Goal: Contribute content: Contribute content

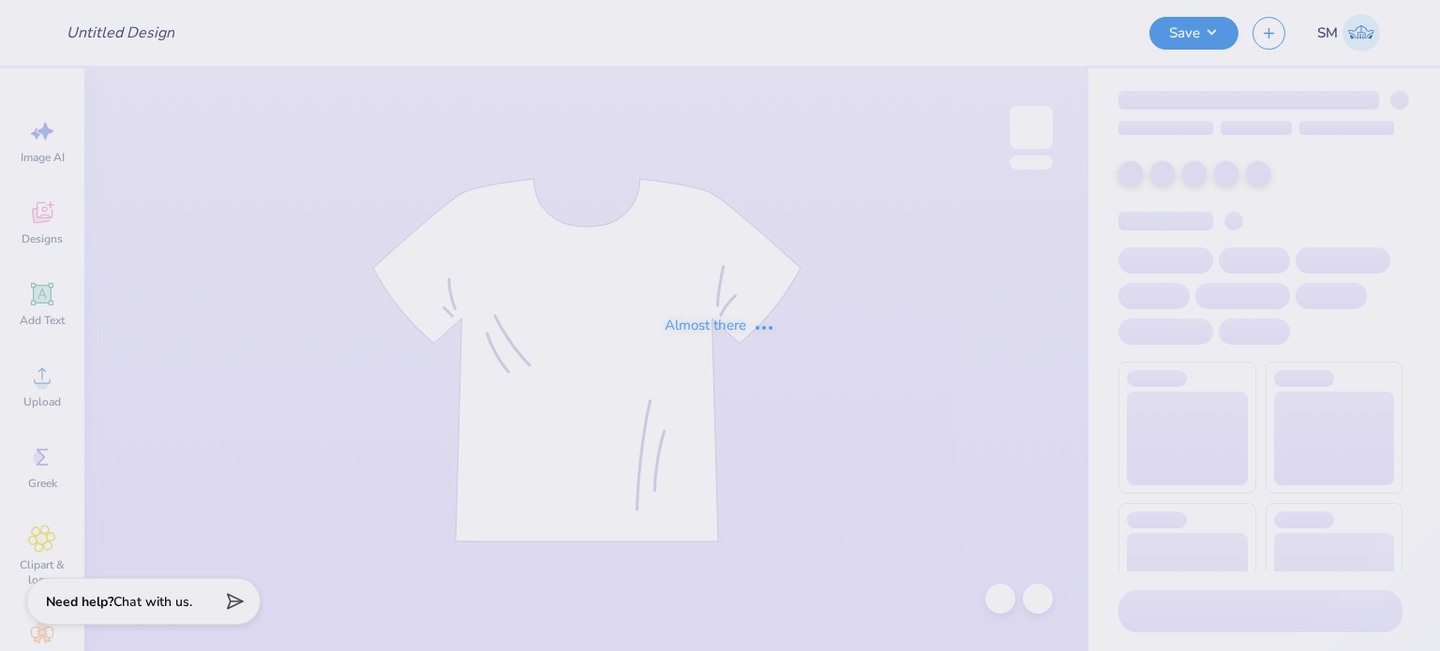
type input "Seahawk Radio Hat 1"
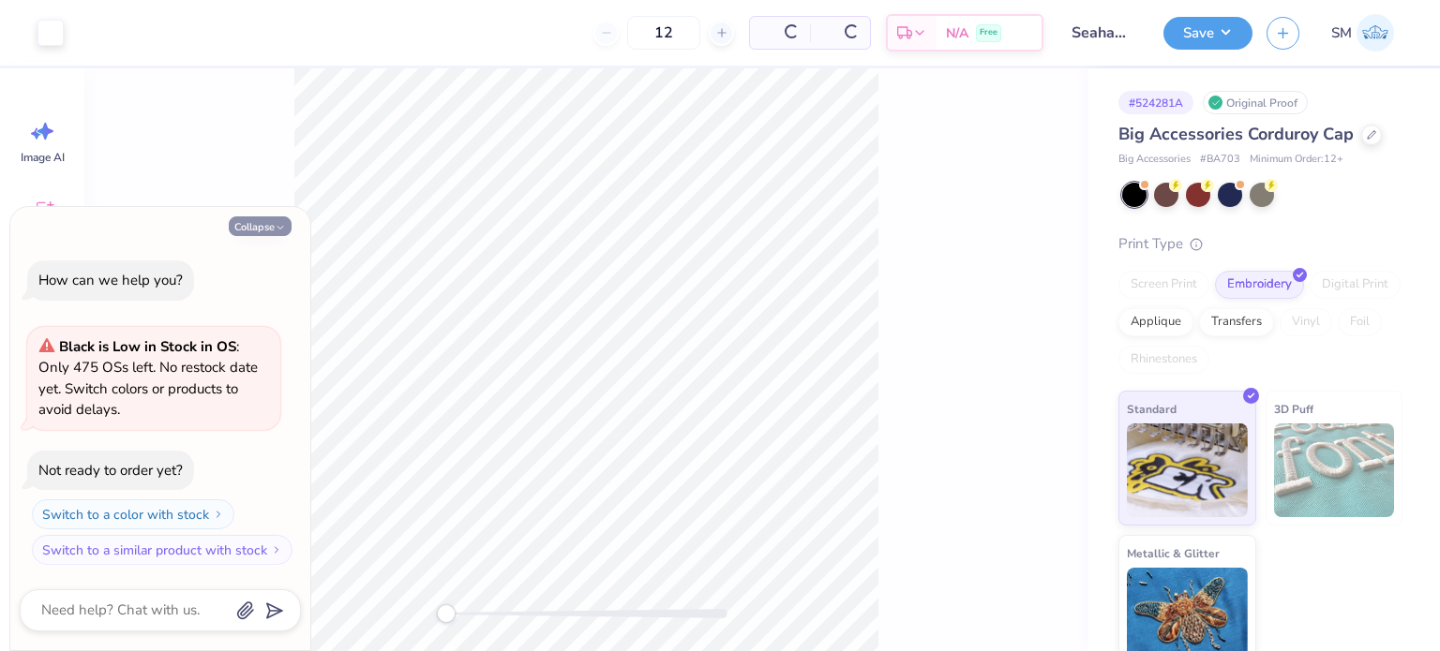
click at [262, 222] on button "Collapse" at bounding box center [260, 227] width 63 height 20
type textarea "x"
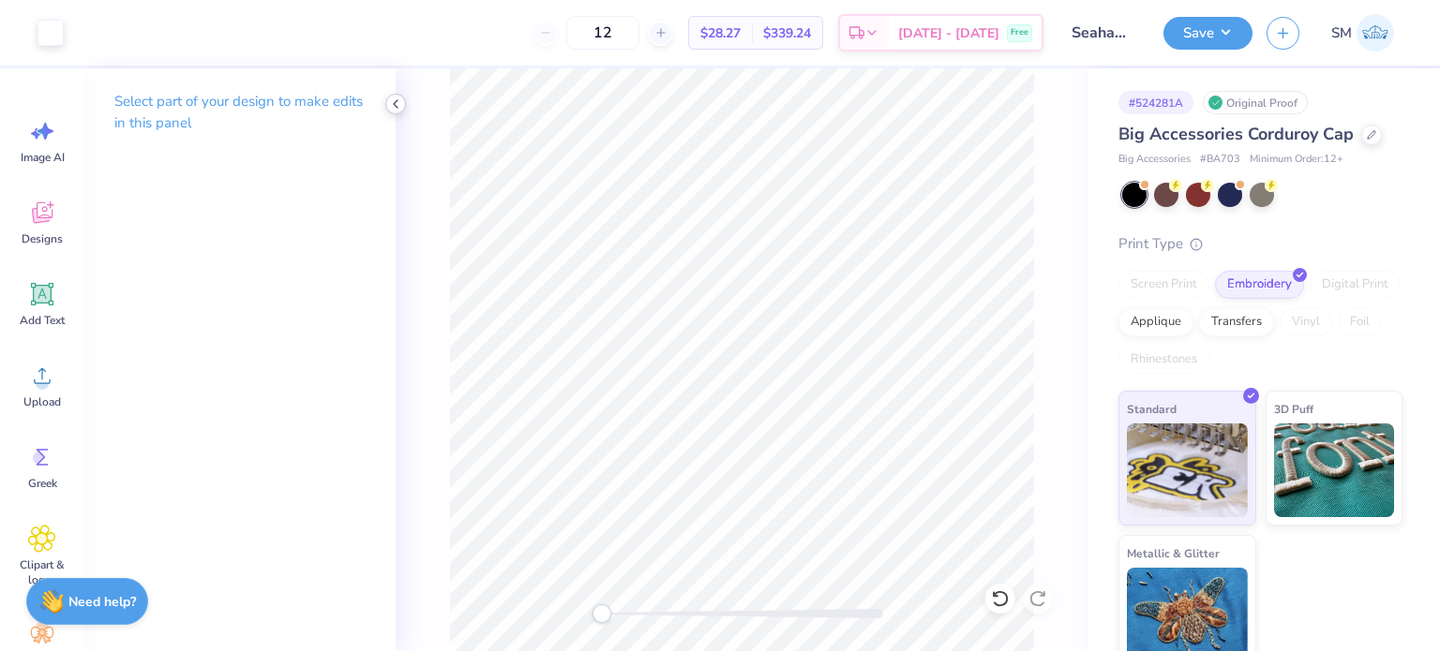
click at [401, 100] on icon at bounding box center [395, 104] width 15 height 15
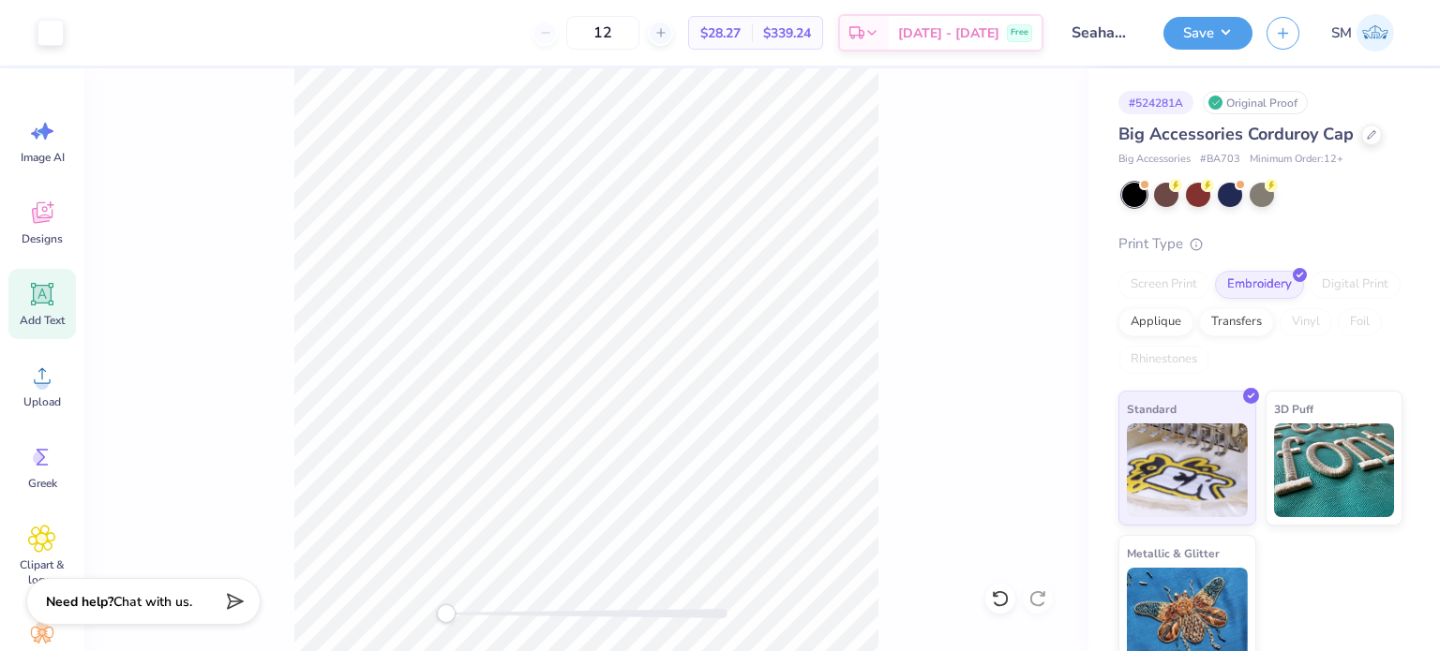
click at [41, 301] on icon at bounding box center [43, 295] width 18 height 18
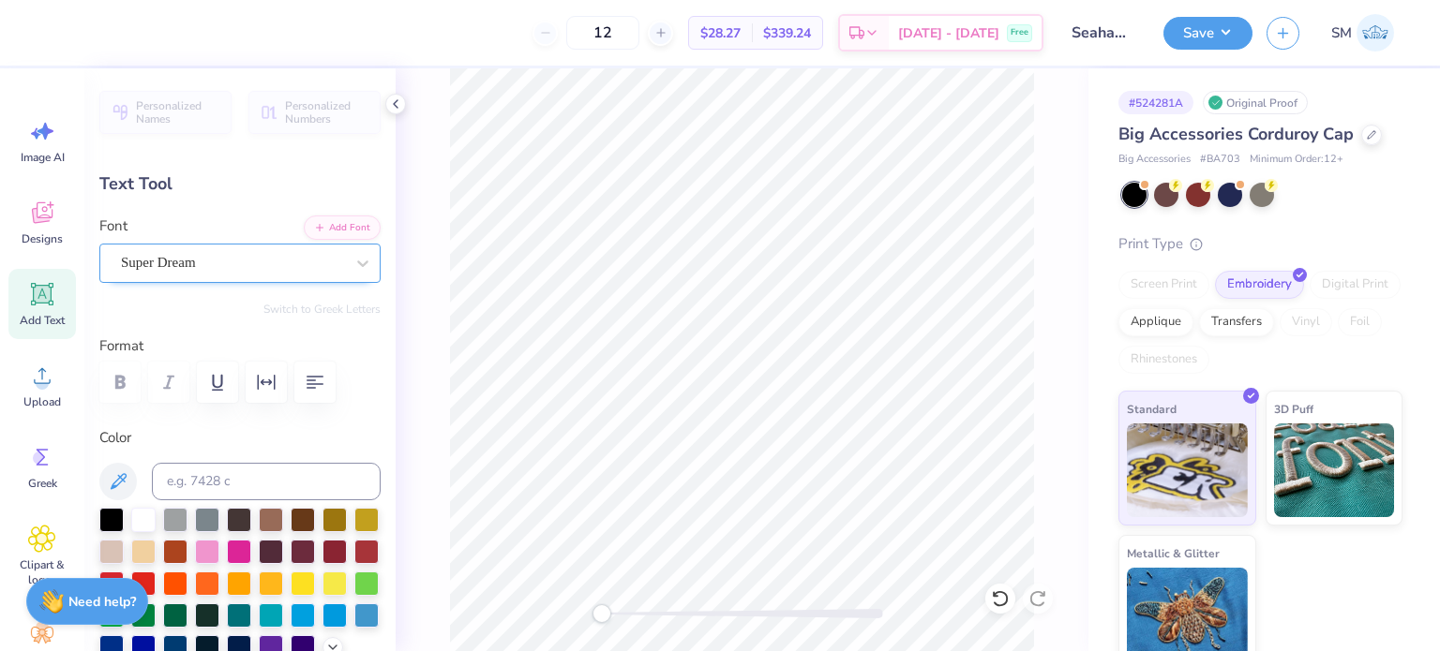
click at [226, 252] on div "Super Dream" at bounding box center [232, 262] width 227 height 29
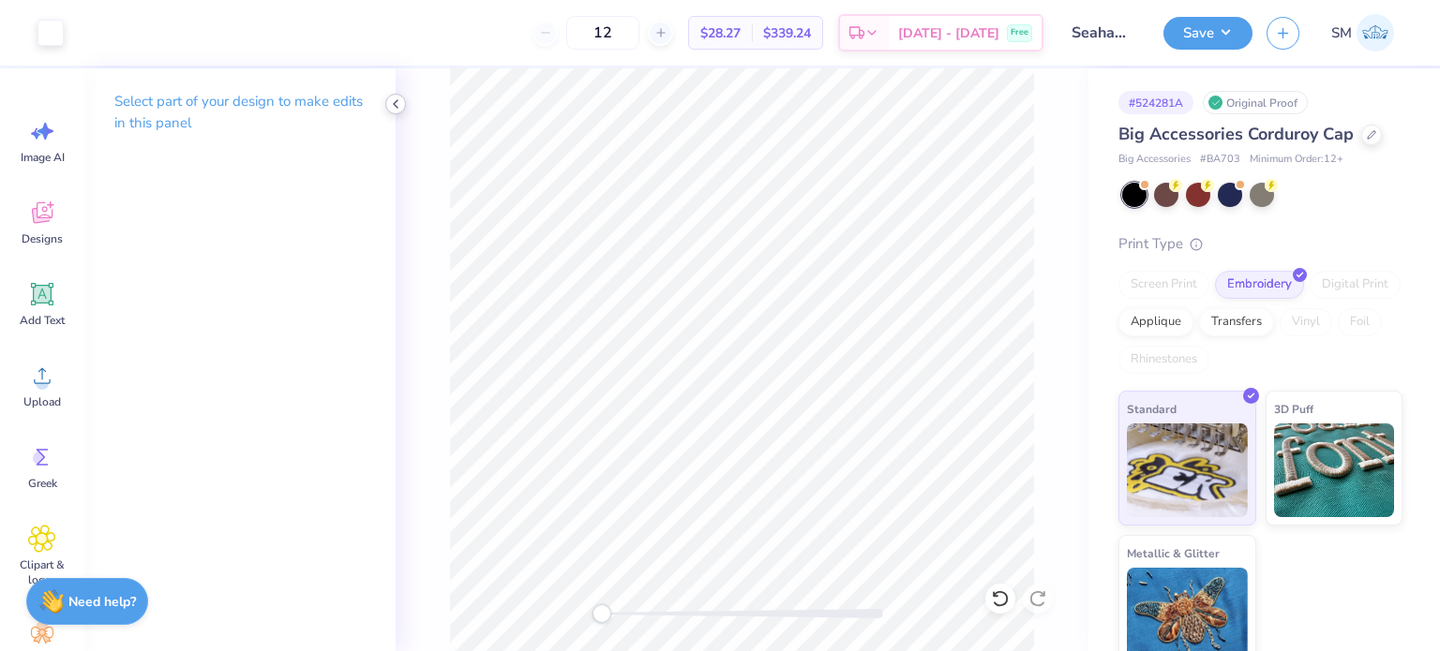
click at [392, 99] on icon at bounding box center [395, 104] width 15 height 15
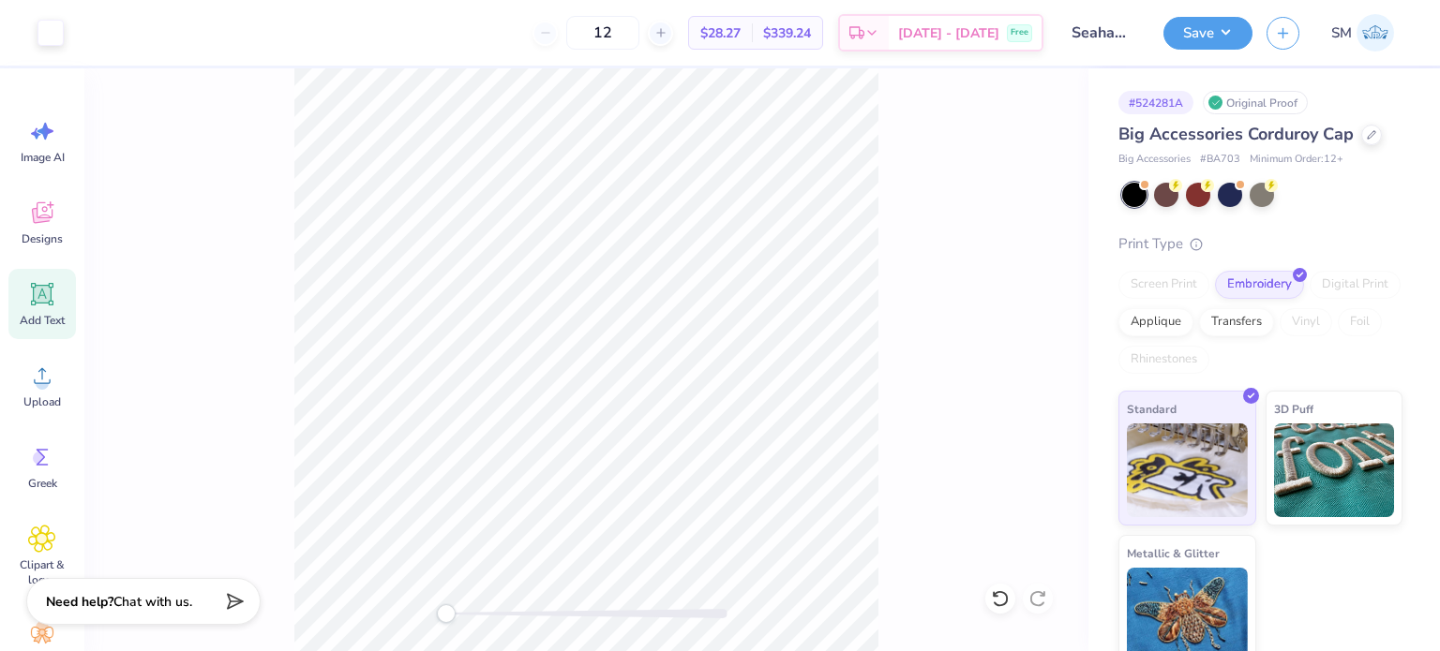
click at [46, 305] on icon at bounding box center [42, 294] width 28 height 28
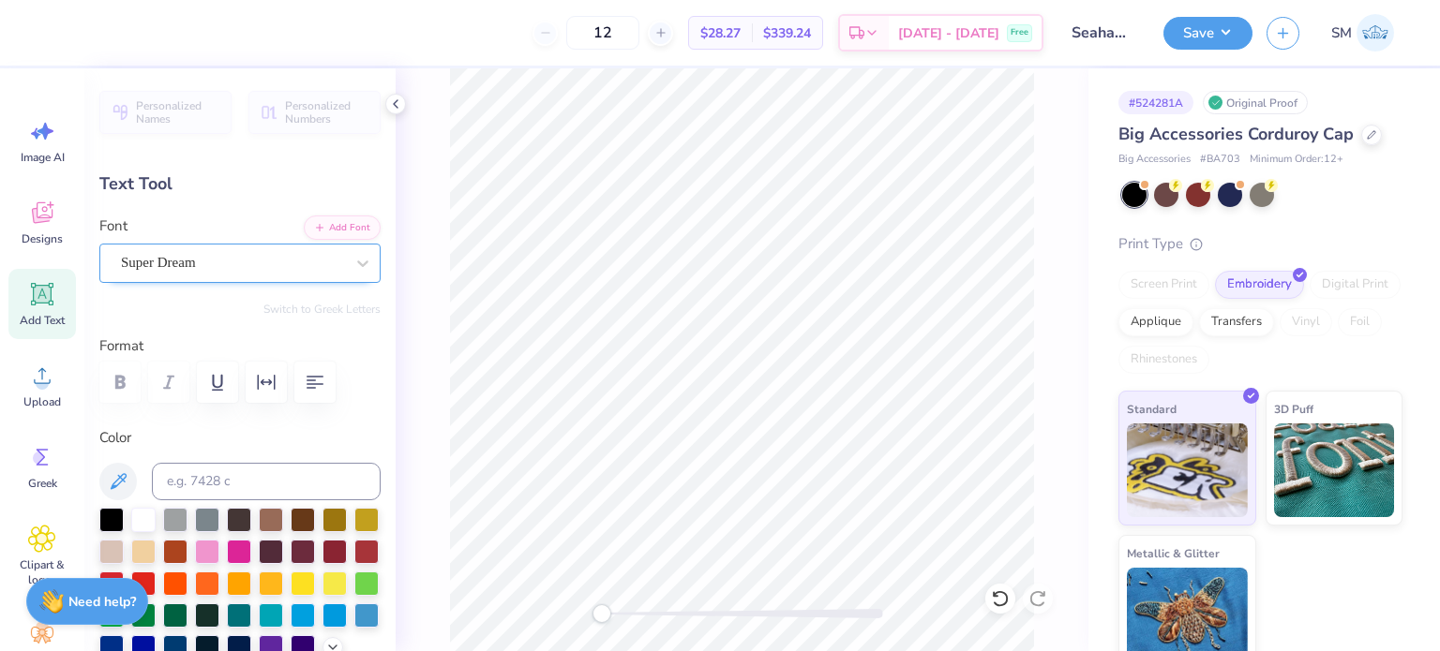
click at [222, 254] on div "Super Dream" at bounding box center [232, 262] width 227 height 29
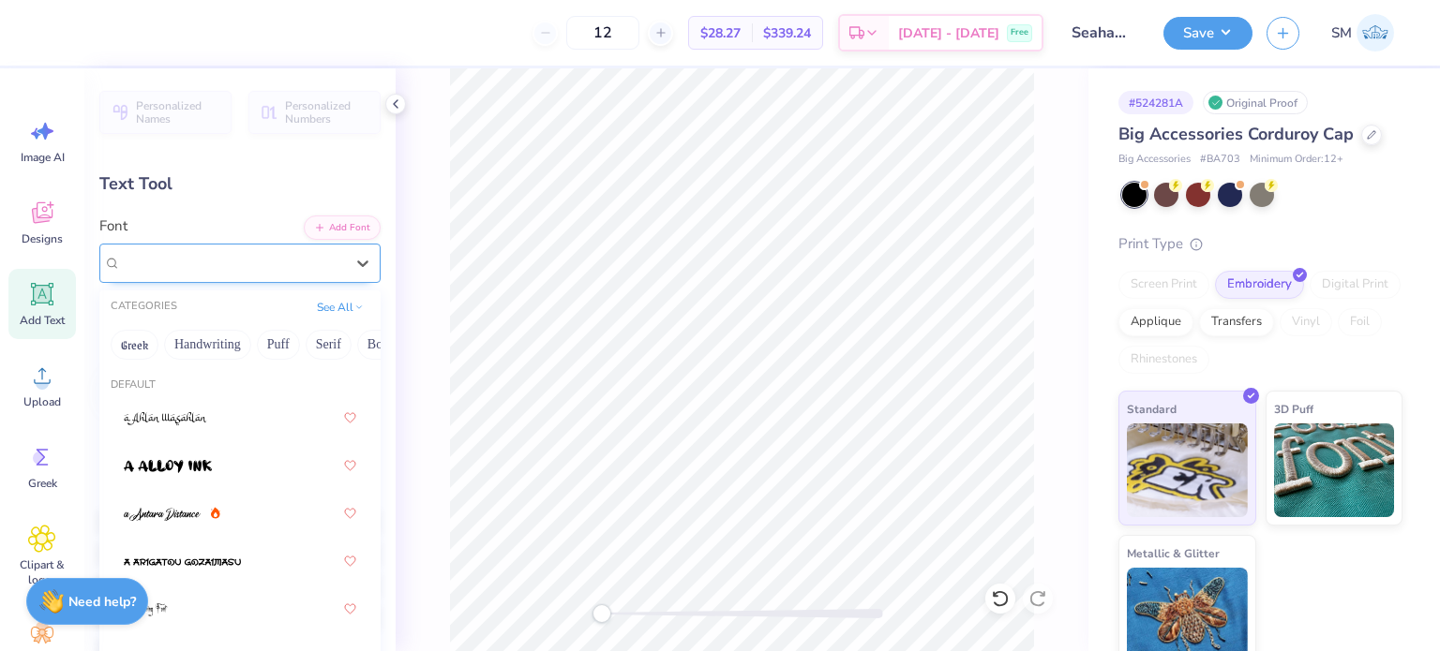
click at [220, 260] on div "Super Dream" at bounding box center [232, 263] width 223 height 22
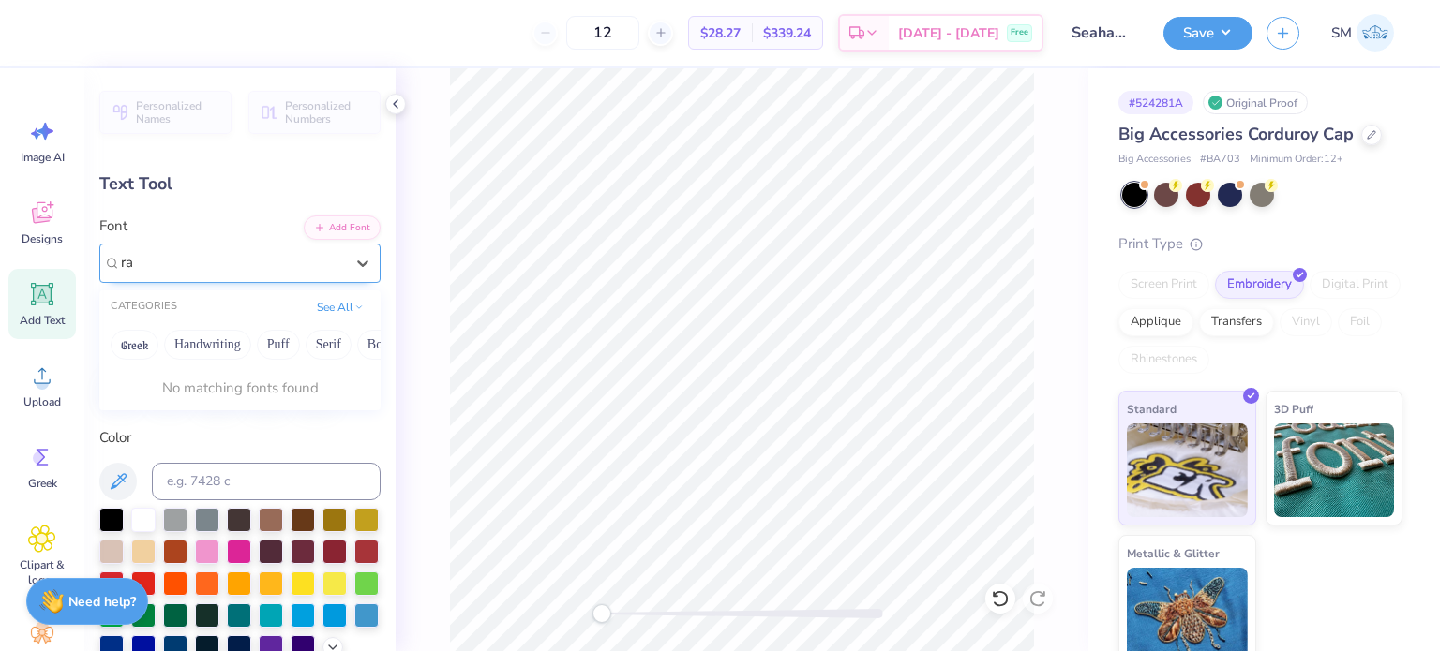
type input "r"
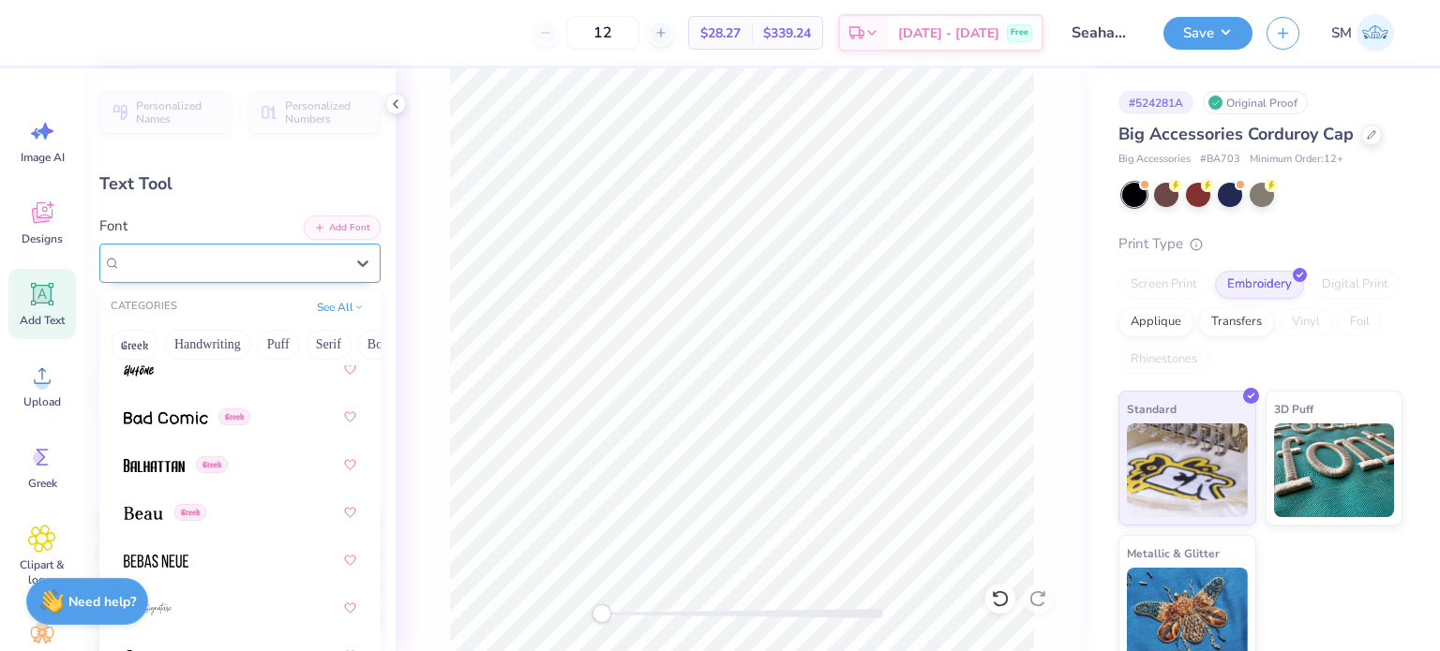
scroll to position [1102, 0]
click at [208, 457] on span "Greek" at bounding box center [212, 463] width 32 height 17
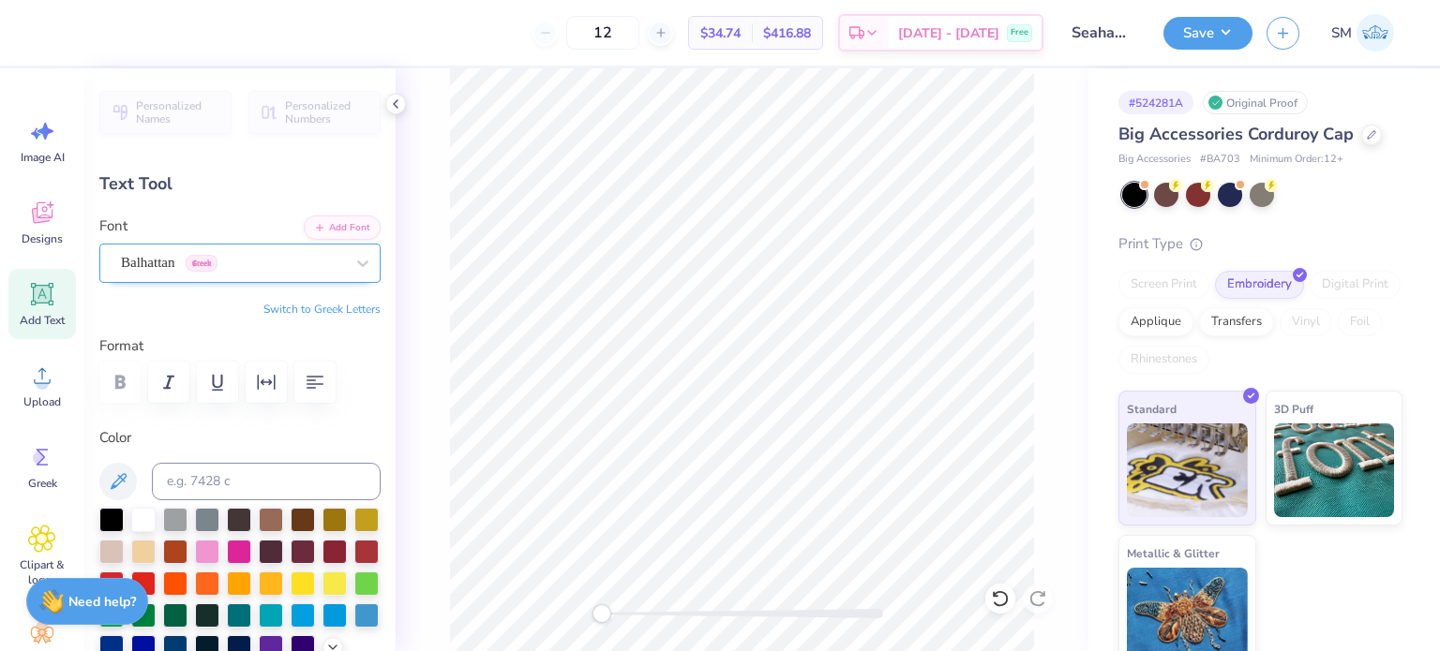
click at [231, 254] on div "Balhattan Greek" at bounding box center [232, 262] width 227 height 29
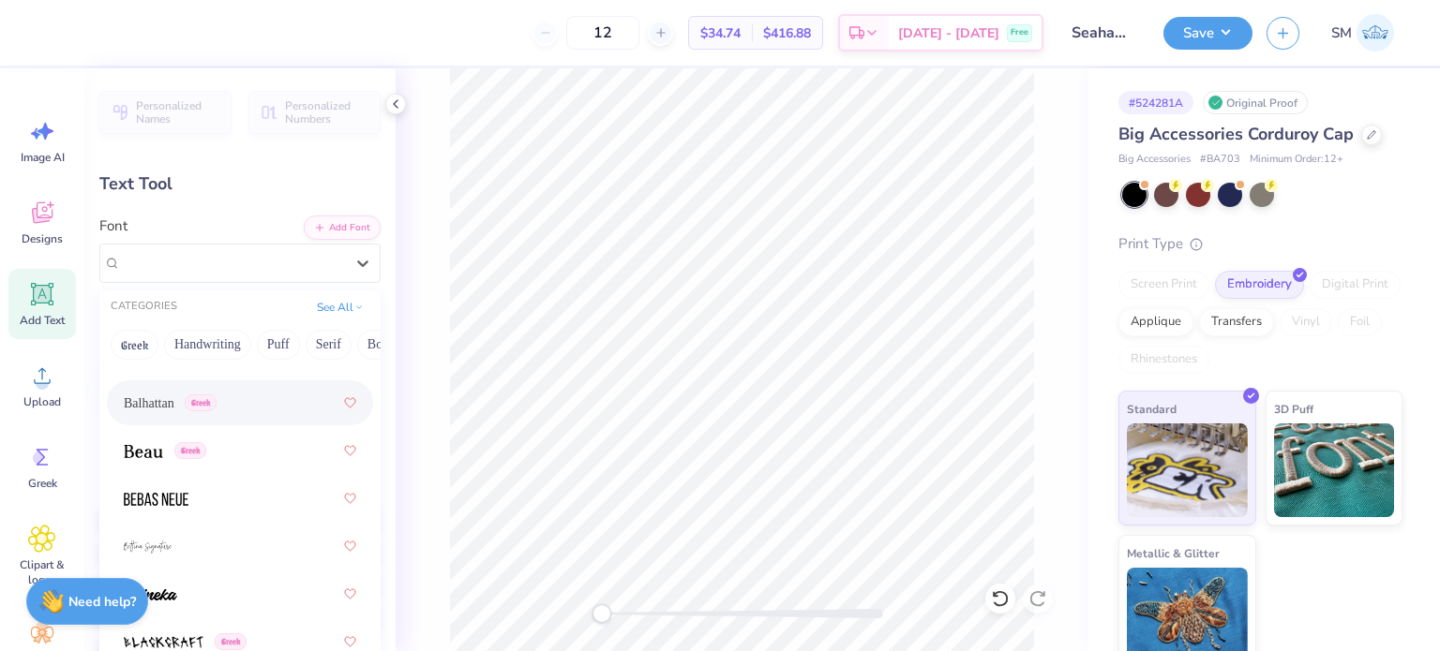
scroll to position [1164, 0]
click at [232, 443] on div "Greek" at bounding box center [240, 449] width 232 height 34
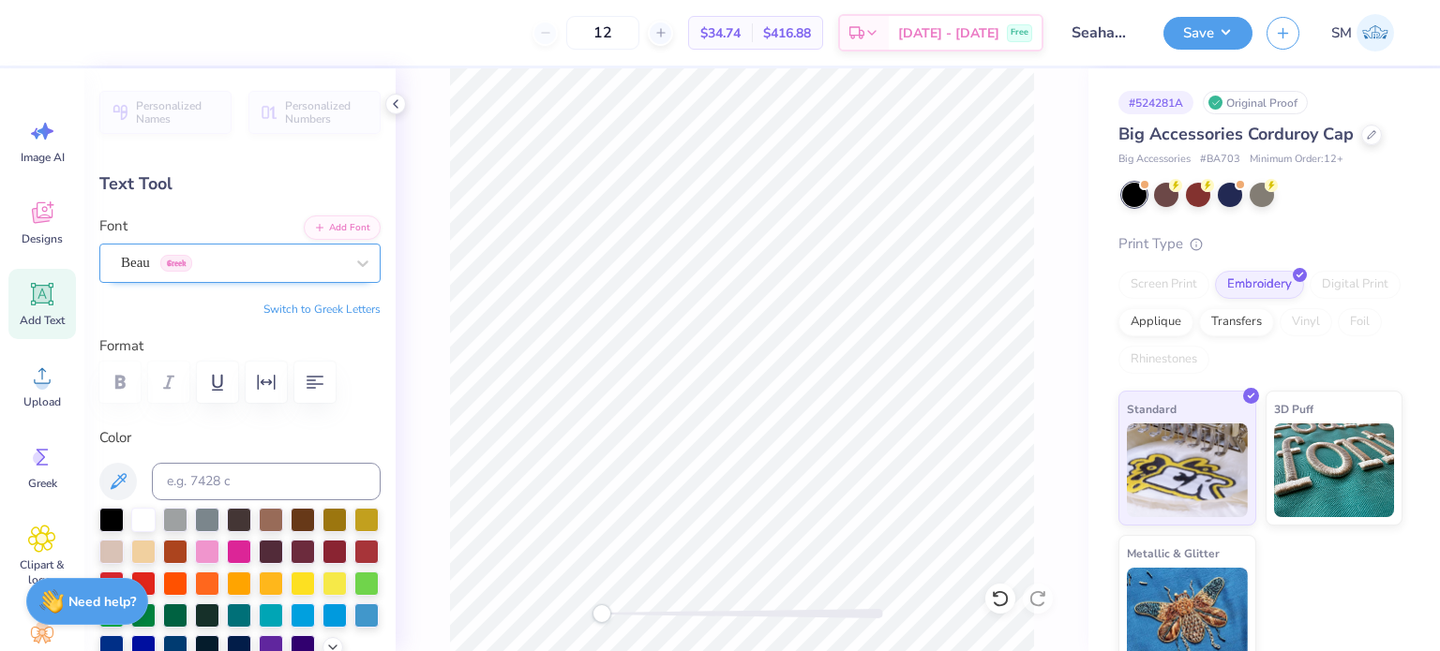
click at [227, 265] on div "Beau Greek" at bounding box center [232, 262] width 227 height 29
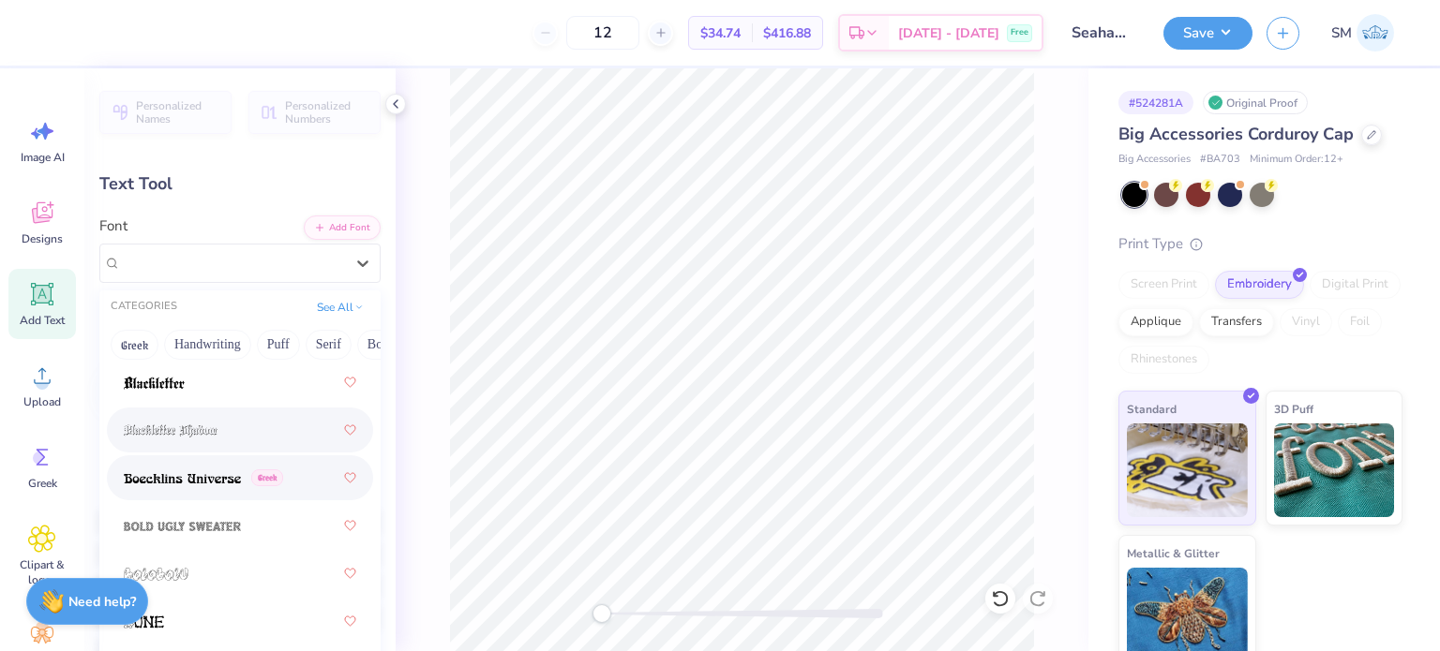
scroll to position [1472, 0]
click at [215, 468] on span at bounding box center [182, 477] width 117 height 20
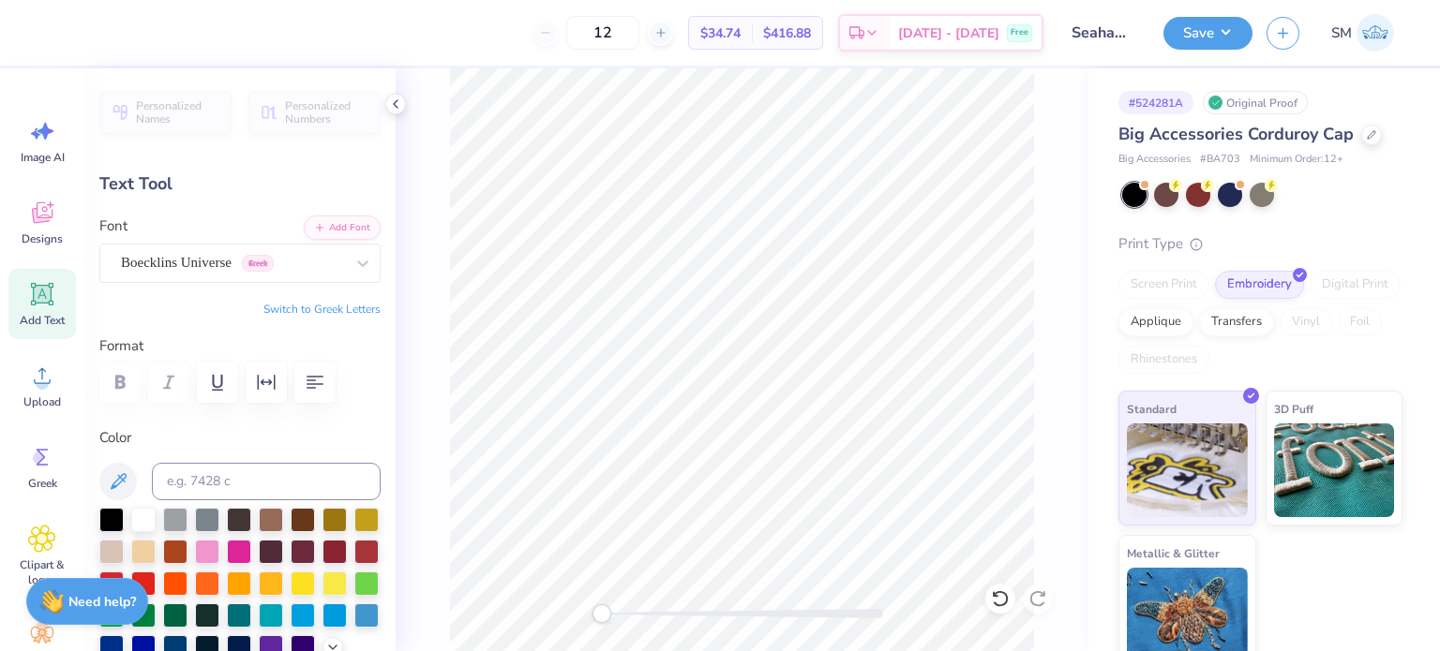
click at [247, 239] on div "Font Boecklins Universe Greek" at bounding box center [239, 249] width 281 height 67
click at [242, 271] on div "Boecklins Universe Greek" at bounding box center [232, 262] width 227 height 29
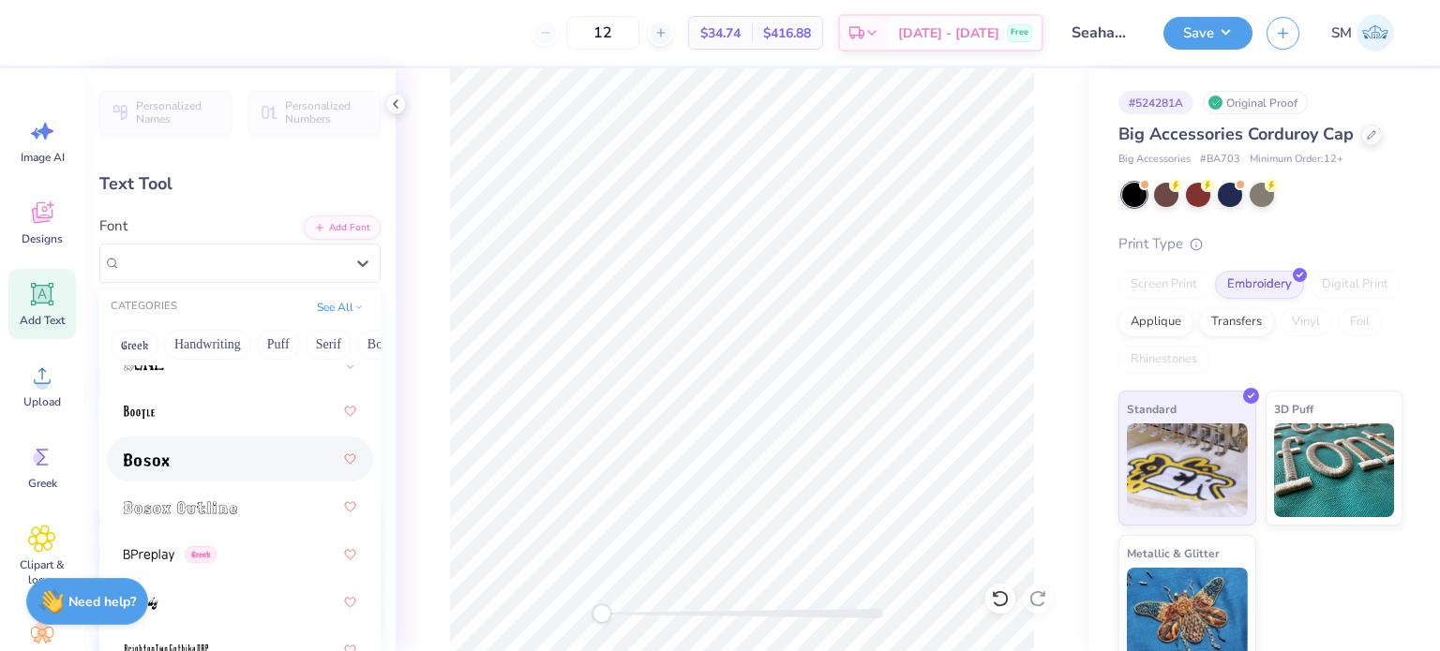
scroll to position [1736, 0]
click at [220, 453] on div at bounding box center [240, 451] width 232 height 34
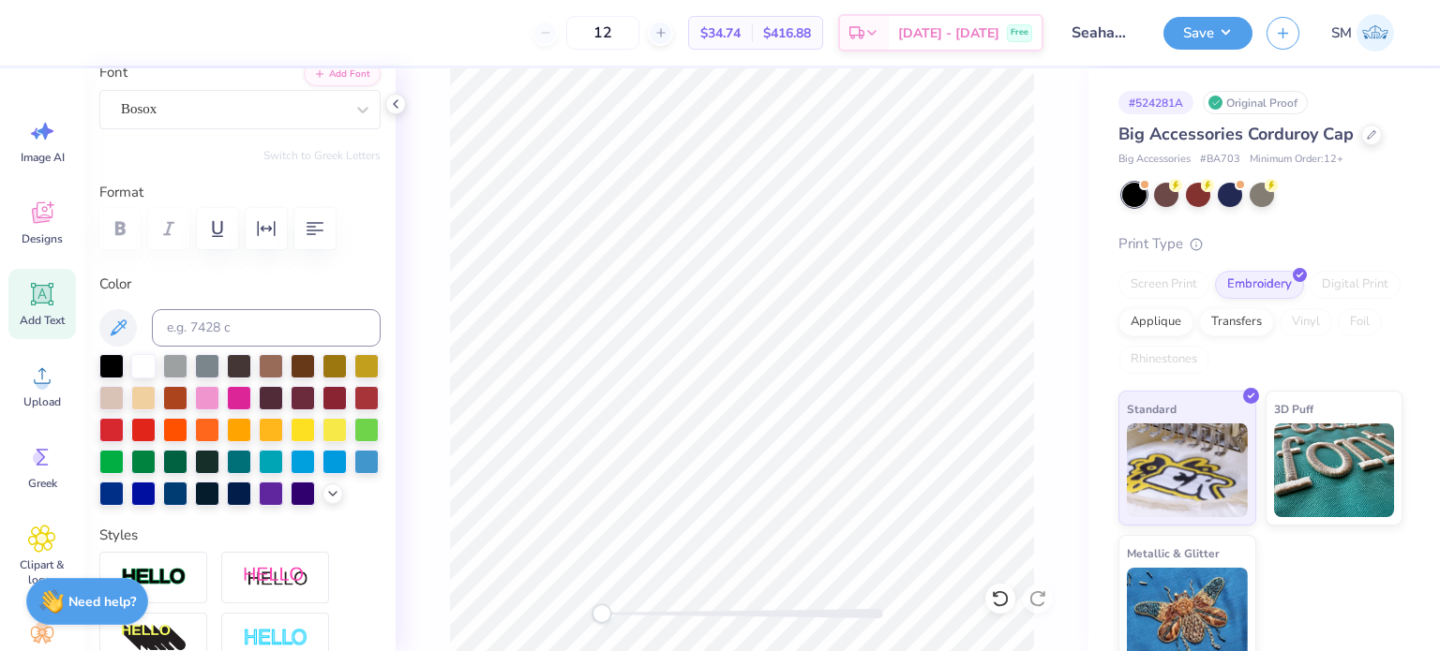
scroll to position [187, 0]
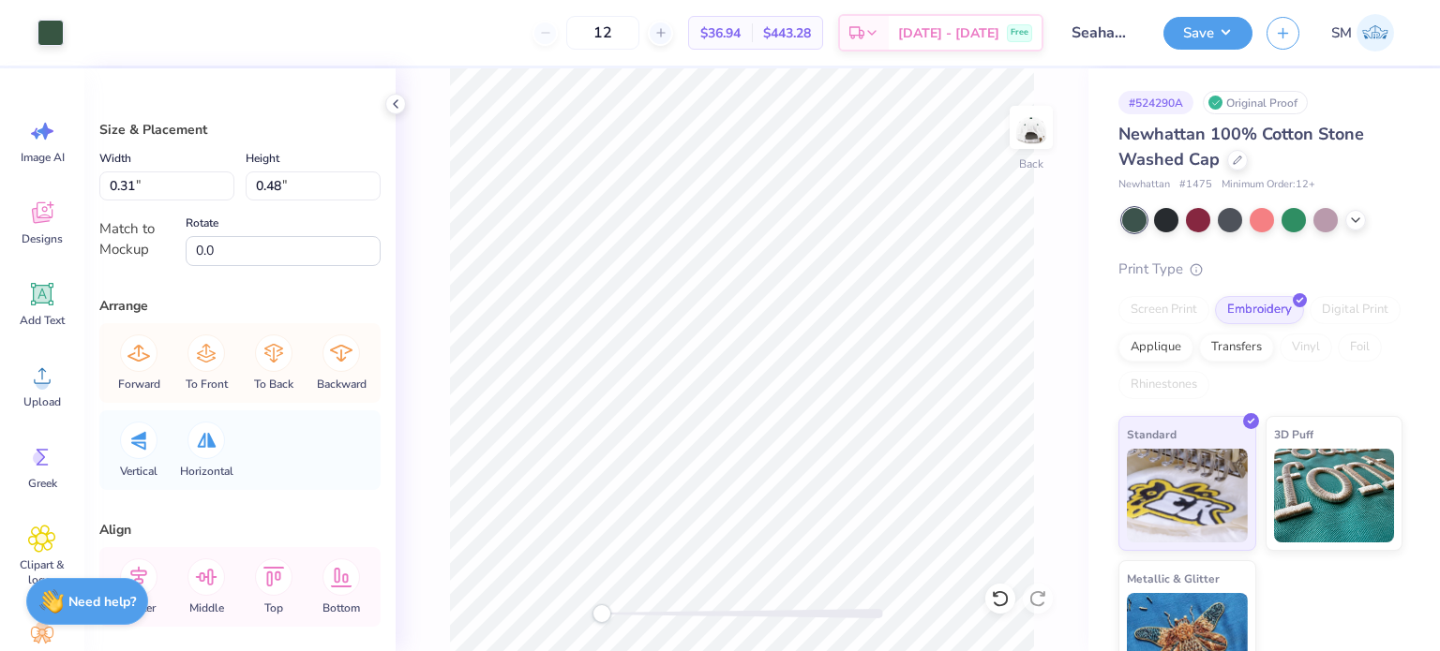
click at [394, 100] on icon at bounding box center [395, 104] width 15 height 15
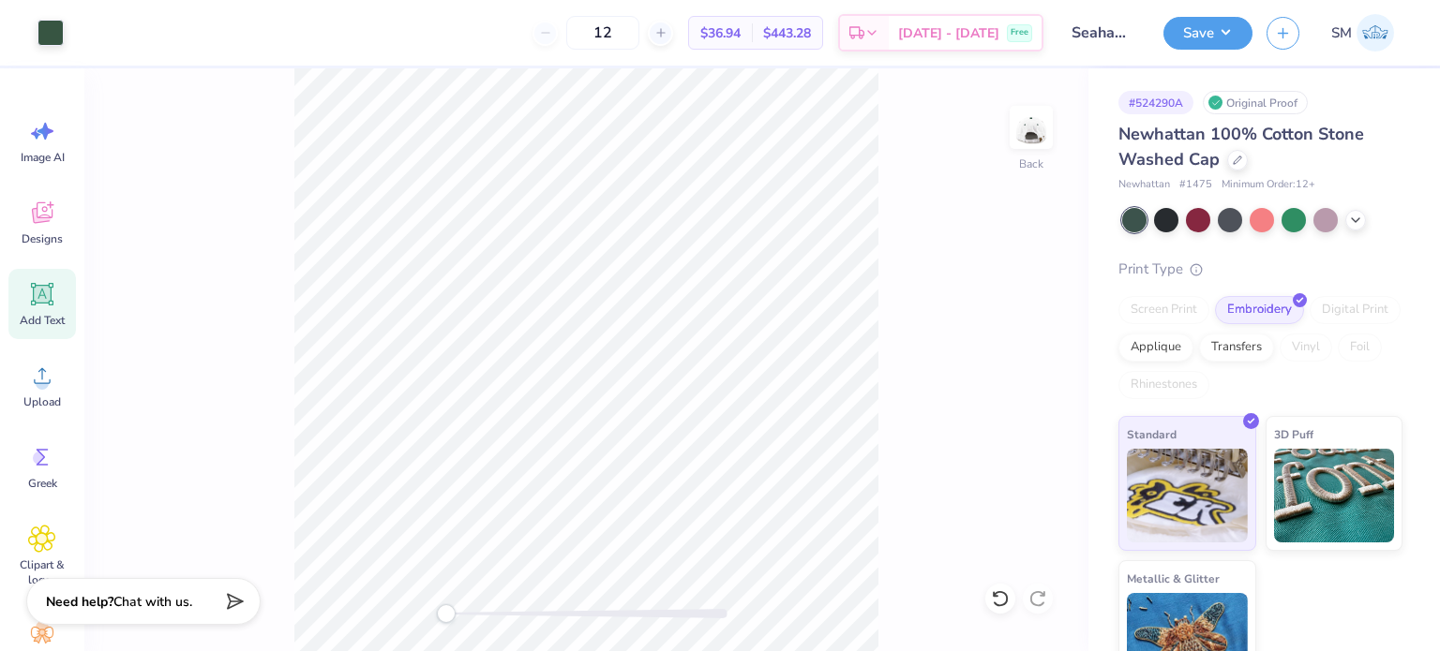
click at [56, 283] on div "Add Text" at bounding box center [41, 304] width 67 height 70
